Goal: Transaction & Acquisition: Purchase product/service

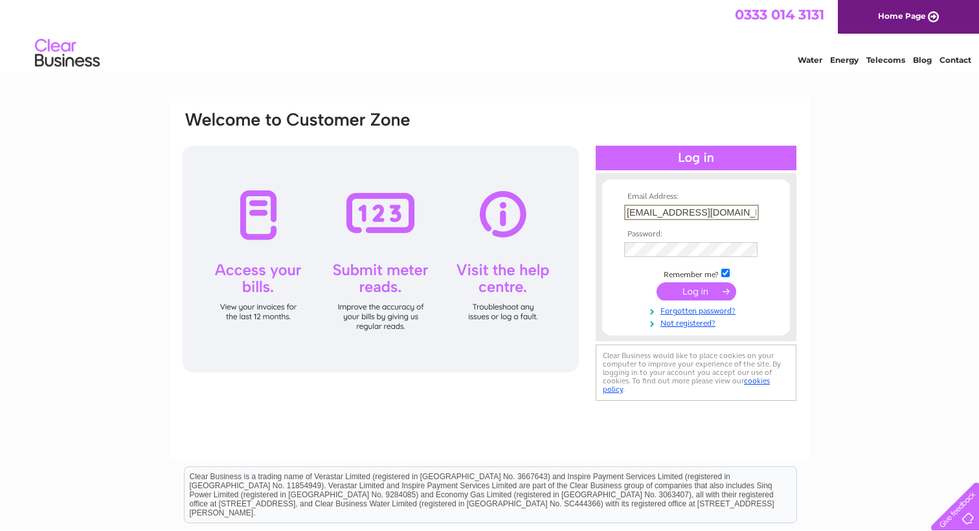
type input "roslin@maccounselling.uk"
click at [696, 290] on input "submit" at bounding box center [697, 291] width 80 height 18
click at [677, 294] on input "submit" at bounding box center [697, 291] width 80 height 18
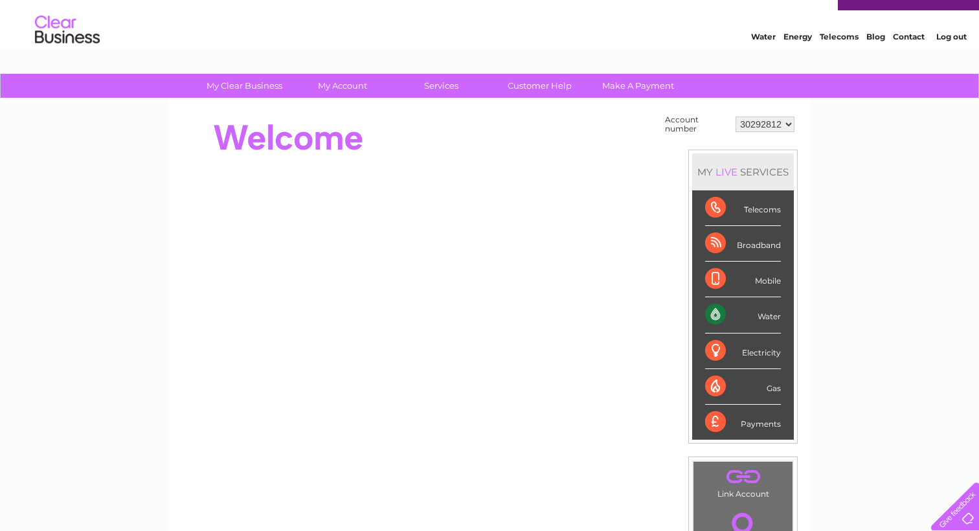
scroll to position [17, 0]
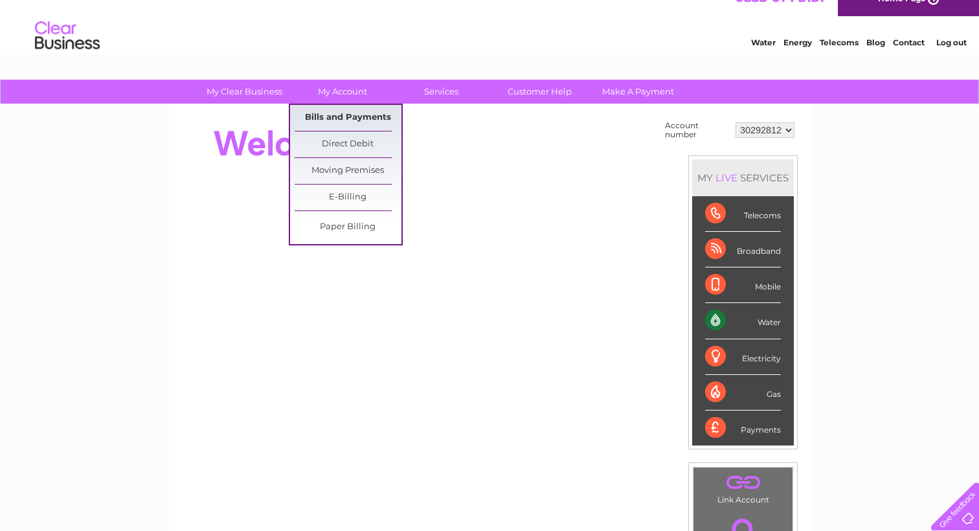
click at [321, 113] on link "Bills and Payments" at bounding box center [348, 118] width 107 height 26
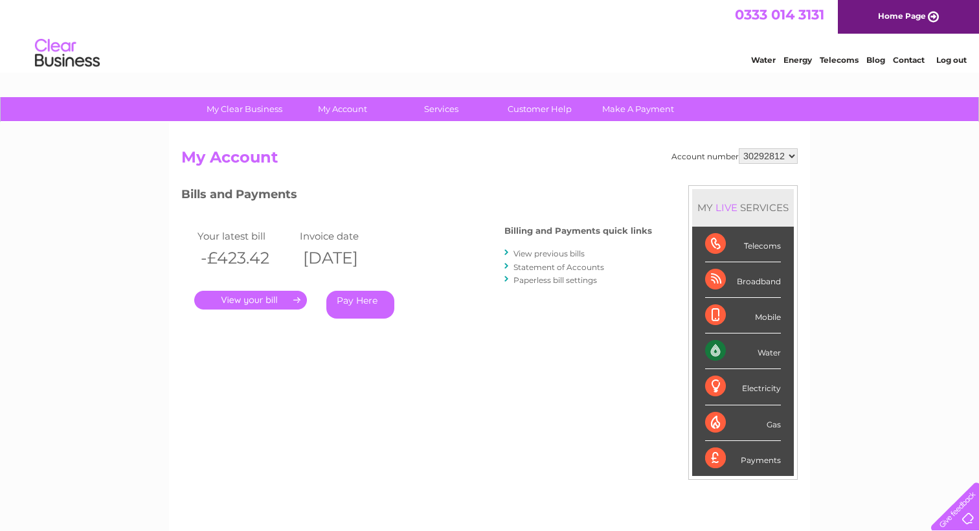
click at [271, 299] on link "." at bounding box center [250, 300] width 113 height 19
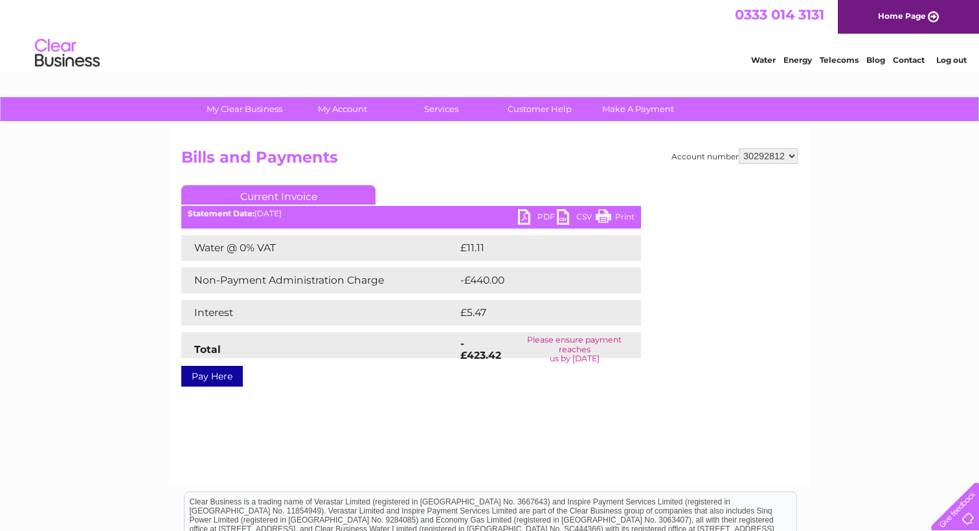
click at [212, 376] on link "Pay Here" at bounding box center [212, 376] width 62 height 21
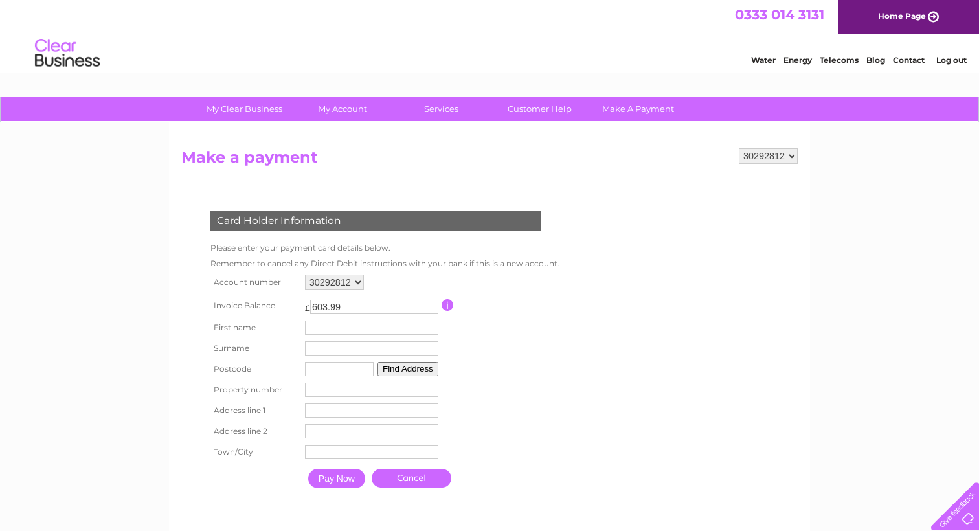
click at [387, 304] on input "603.99" at bounding box center [374, 307] width 128 height 14
click at [432, 304] on input "602.99" at bounding box center [374, 307] width 128 height 14
type input "603.99"
click at [433, 300] on input "603.99" at bounding box center [374, 307] width 128 height 14
type input "Roslin"
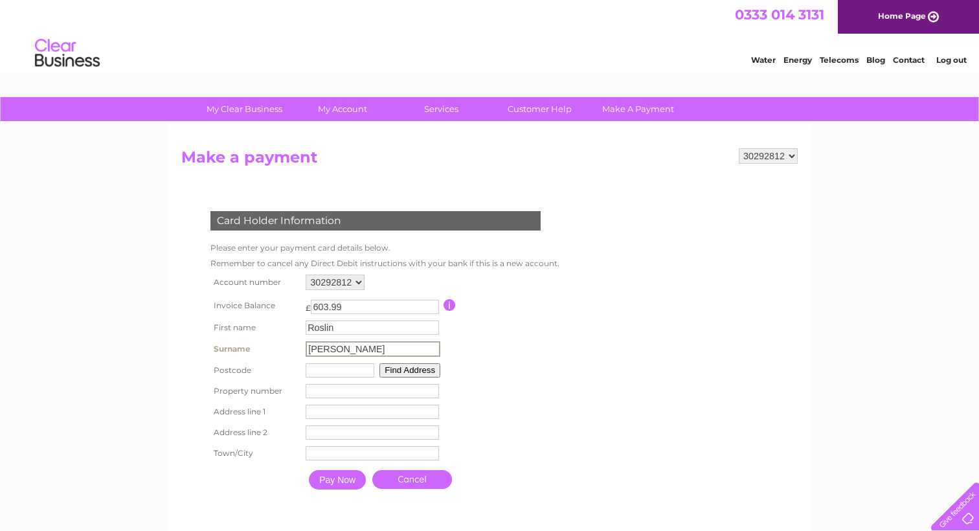
type input "Macdonald"
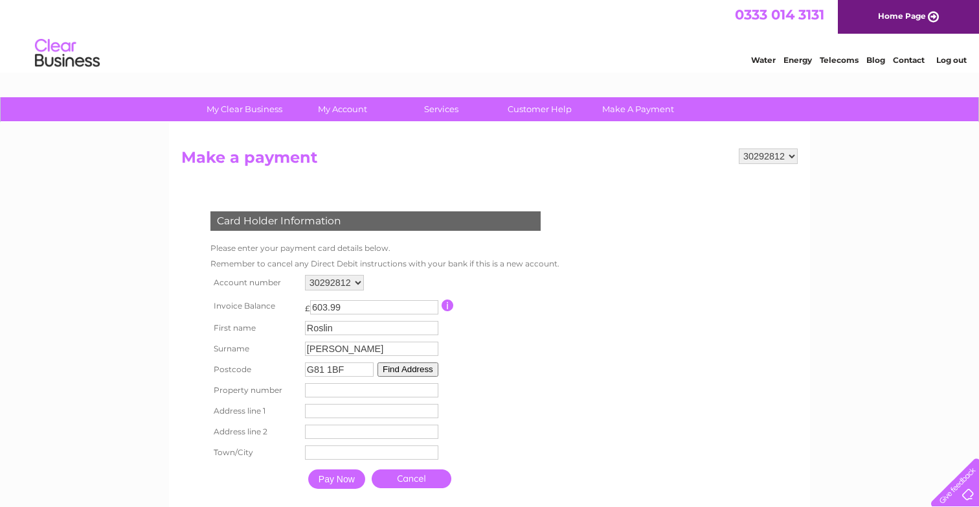
click at [418, 367] on button "Find Address" at bounding box center [408, 369] width 61 height 14
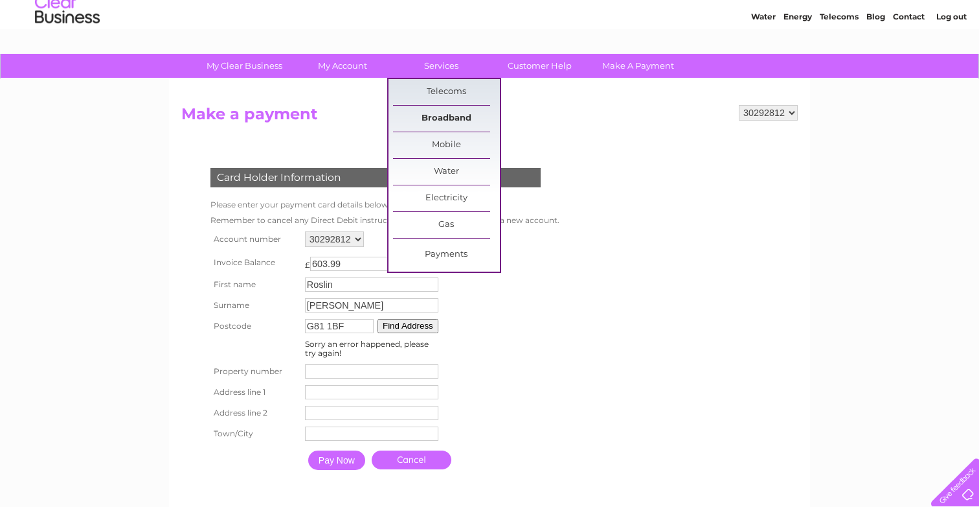
scroll to position [55, 0]
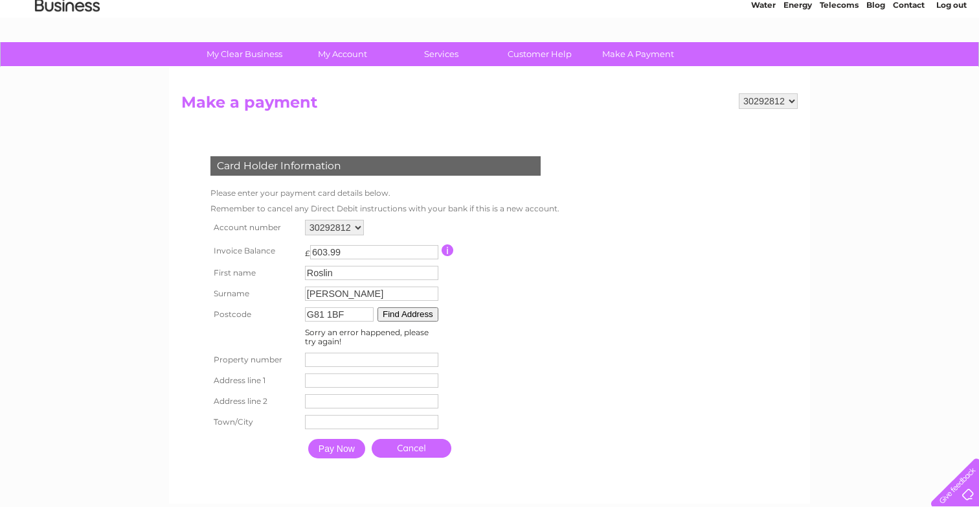
click at [367, 356] on input "number" at bounding box center [371, 359] width 133 height 14
click at [422, 314] on button "Find Address" at bounding box center [408, 314] width 61 height 14
click at [343, 317] on input "G81 1BF" at bounding box center [339, 314] width 69 height 14
type input "G81 1BF"
click at [341, 449] on input "Pay Now" at bounding box center [336, 448] width 57 height 19
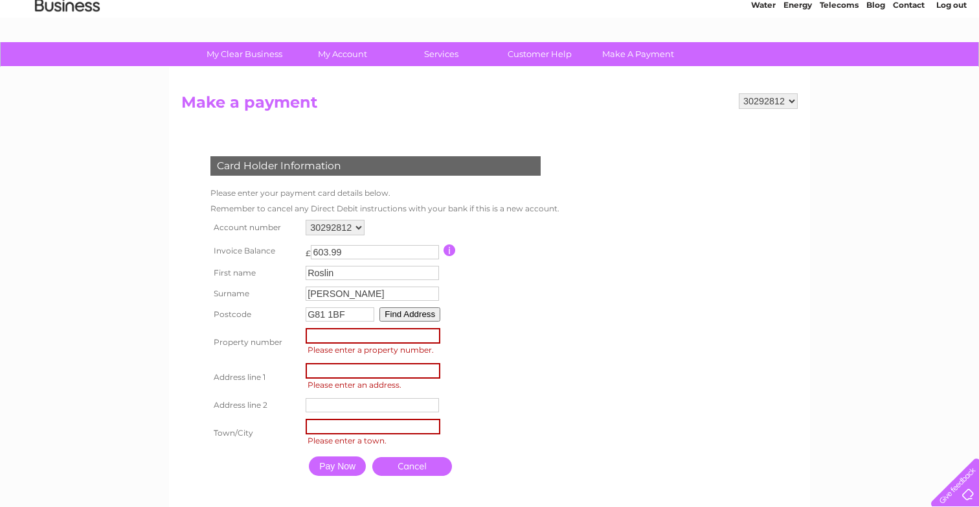
click at [415, 335] on input "number" at bounding box center [373, 336] width 135 height 16
click at [433, 312] on button "Find Address" at bounding box center [410, 314] width 61 height 14
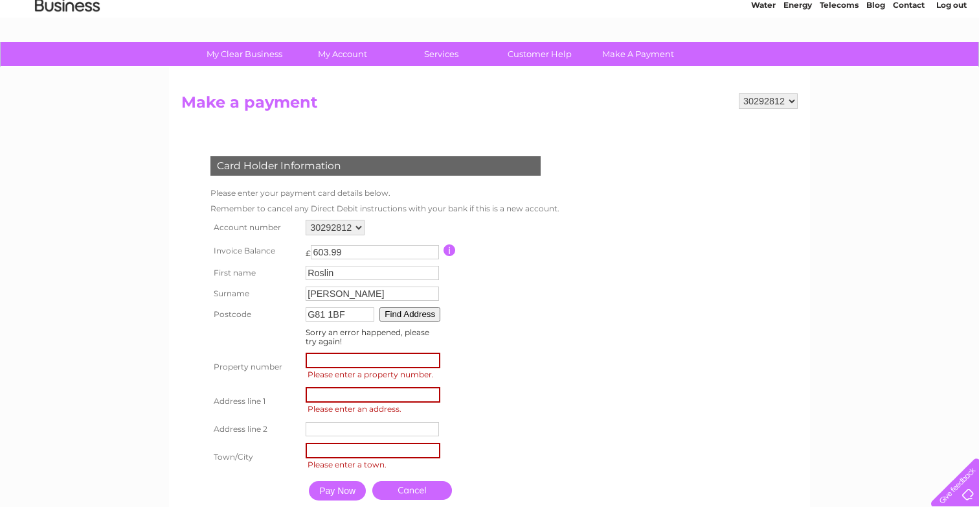
drag, startPoint x: 359, startPoint y: 315, endPoint x: 304, endPoint y: 312, distance: 54.5
click at [299, 312] on tr "Postcode G81 1BF Find Address" at bounding box center [383, 314] width 353 height 21
type input "G"
click at [324, 364] on input "number" at bounding box center [373, 360] width 135 height 16
type input "A"
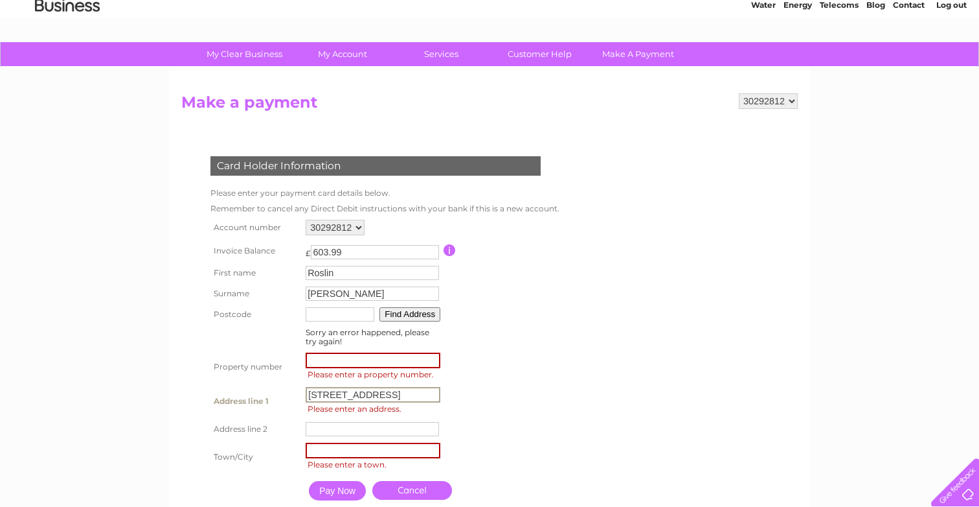
type input "1 Aurora Avenue"
type input "Clydebank"
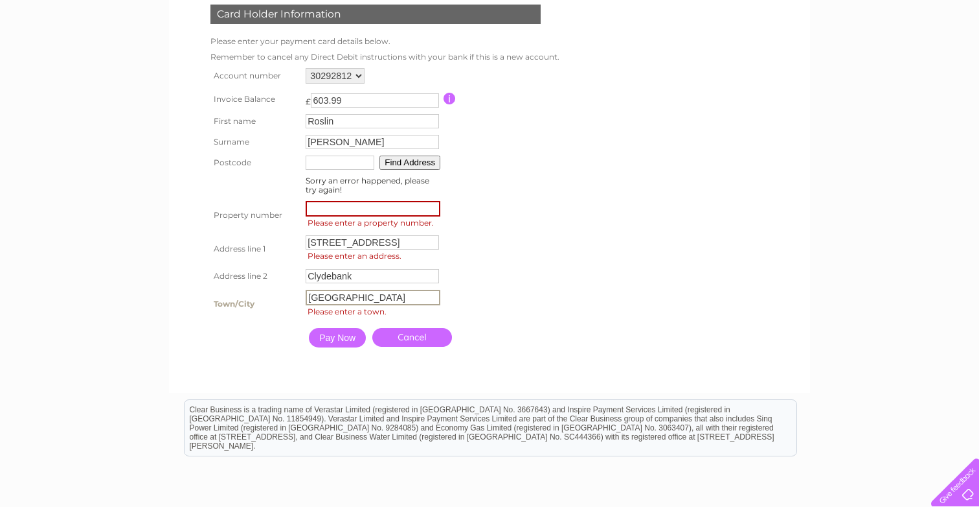
scroll to position [213, 0]
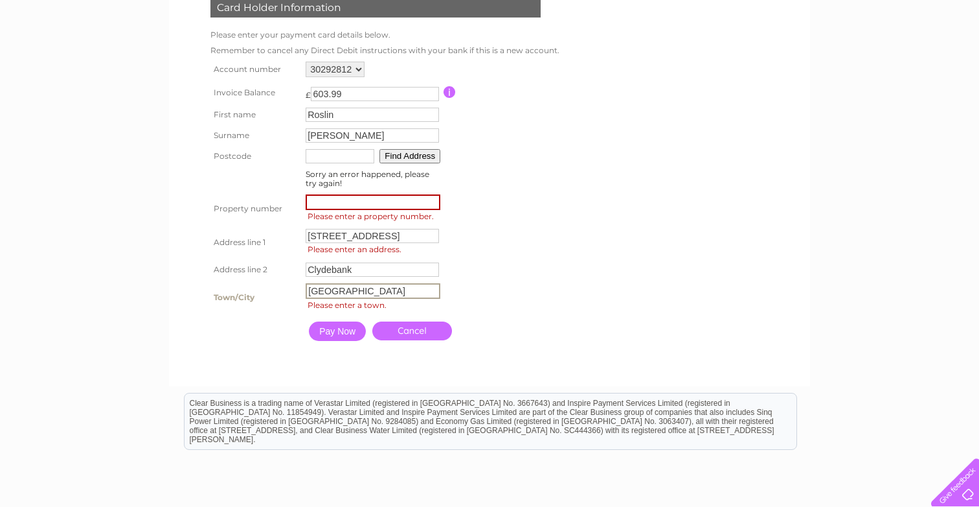
type input "Glasgow"
click at [331, 330] on input "Pay Now" at bounding box center [337, 330] width 57 height 19
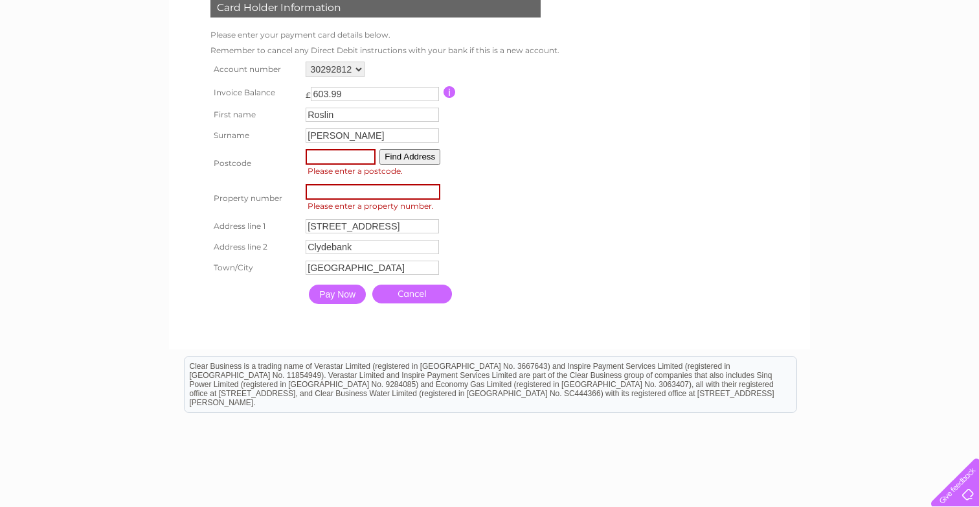
click at [336, 152] on input "text" at bounding box center [341, 157] width 70 height 16
type input "G81 1BF"
click at [482, 194] on table "Account number 30292812 Invoice Balance £ 603.99 First name Roslin Surname" at bounding box center [383, 183] width 353 height 251
click at [423, 189] on input "number" at bounding box center [373, 191] width 135 height 16
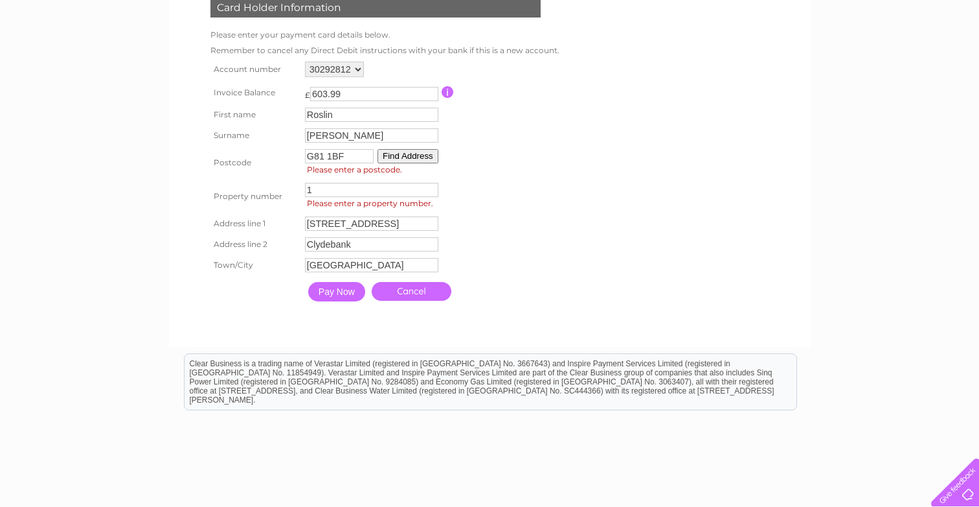
type input "1"
click at [424, 227] on input "1 Aurora Avenue" at bounding box center [373, 224] width 135 height 16
click at [345, 293] on input "Pay Now" at bounding box center [337, 292] width 57 height 19
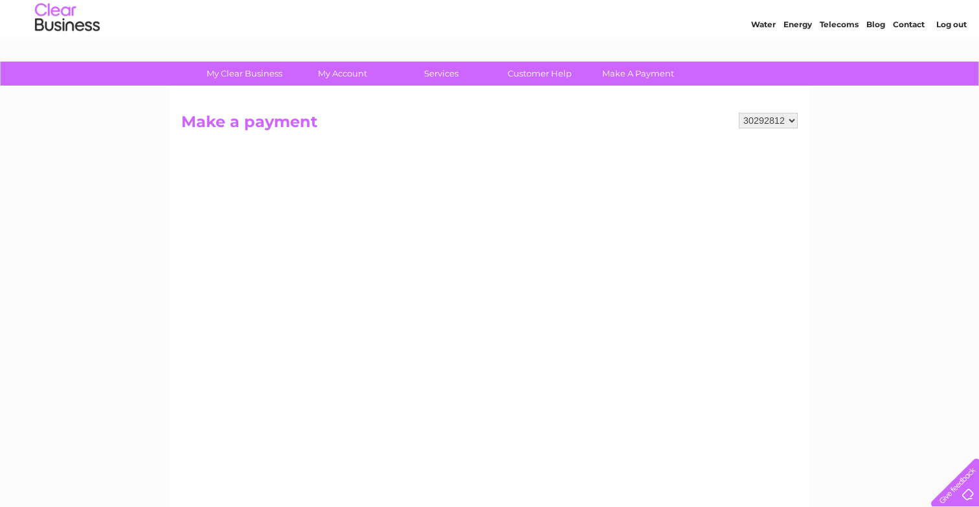
scroll to position [36, 0]
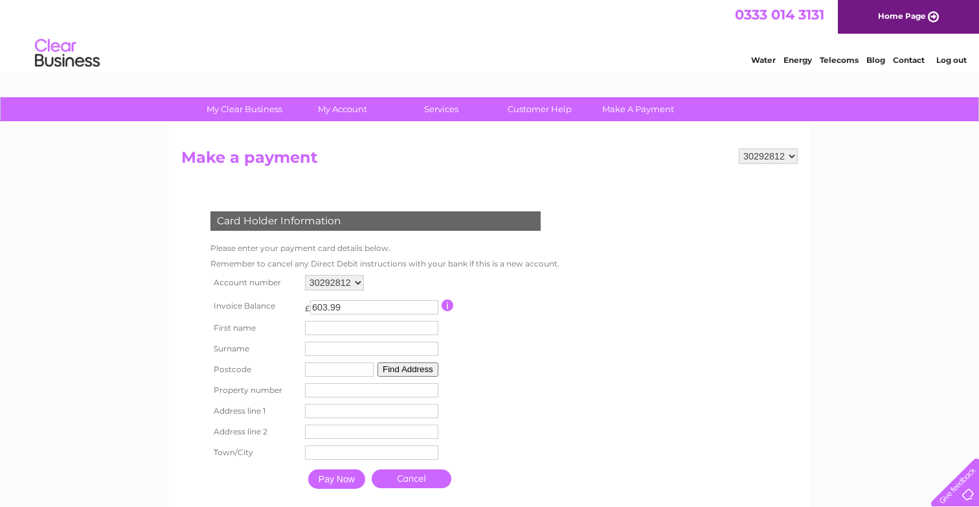
scroll to position [36, 0]
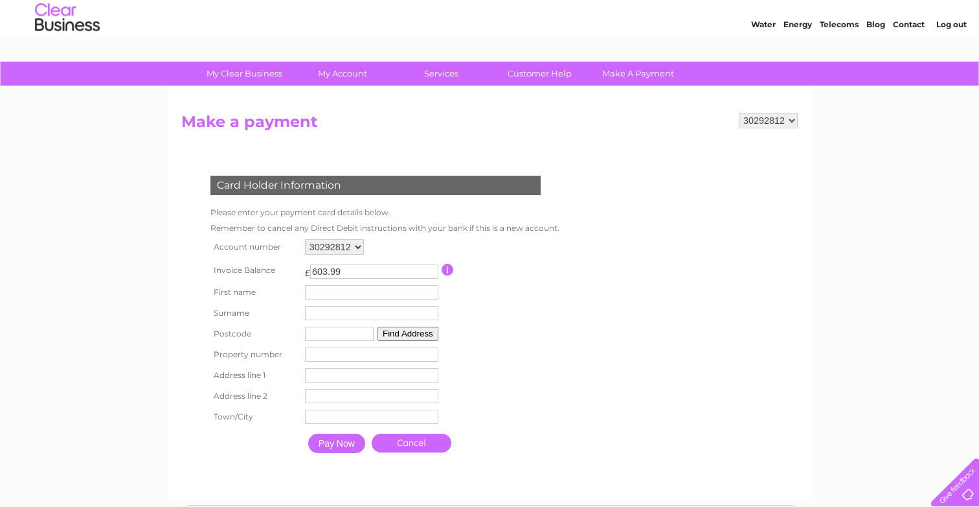
click at [940, 21] on link "Log out" at bounding box center [952, 24] width 30 height 10
